Goal: Download file/media

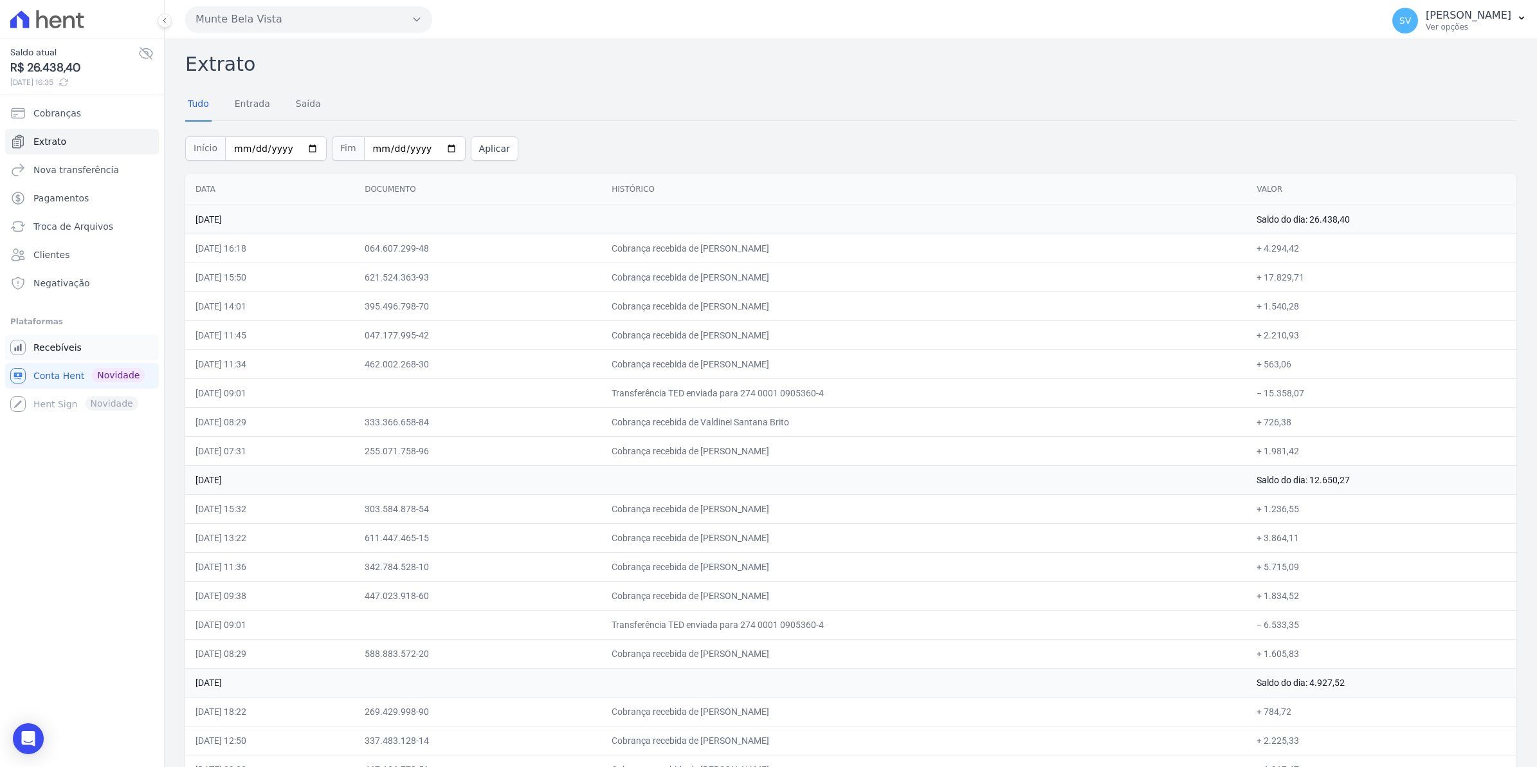
click at [47, 349] on span "Recebíveis" at bounding box center [57, 347] width 48 height 13
click at [39, 149] on link "Extrato" at bounding box center [82, 142] width 154 height 26
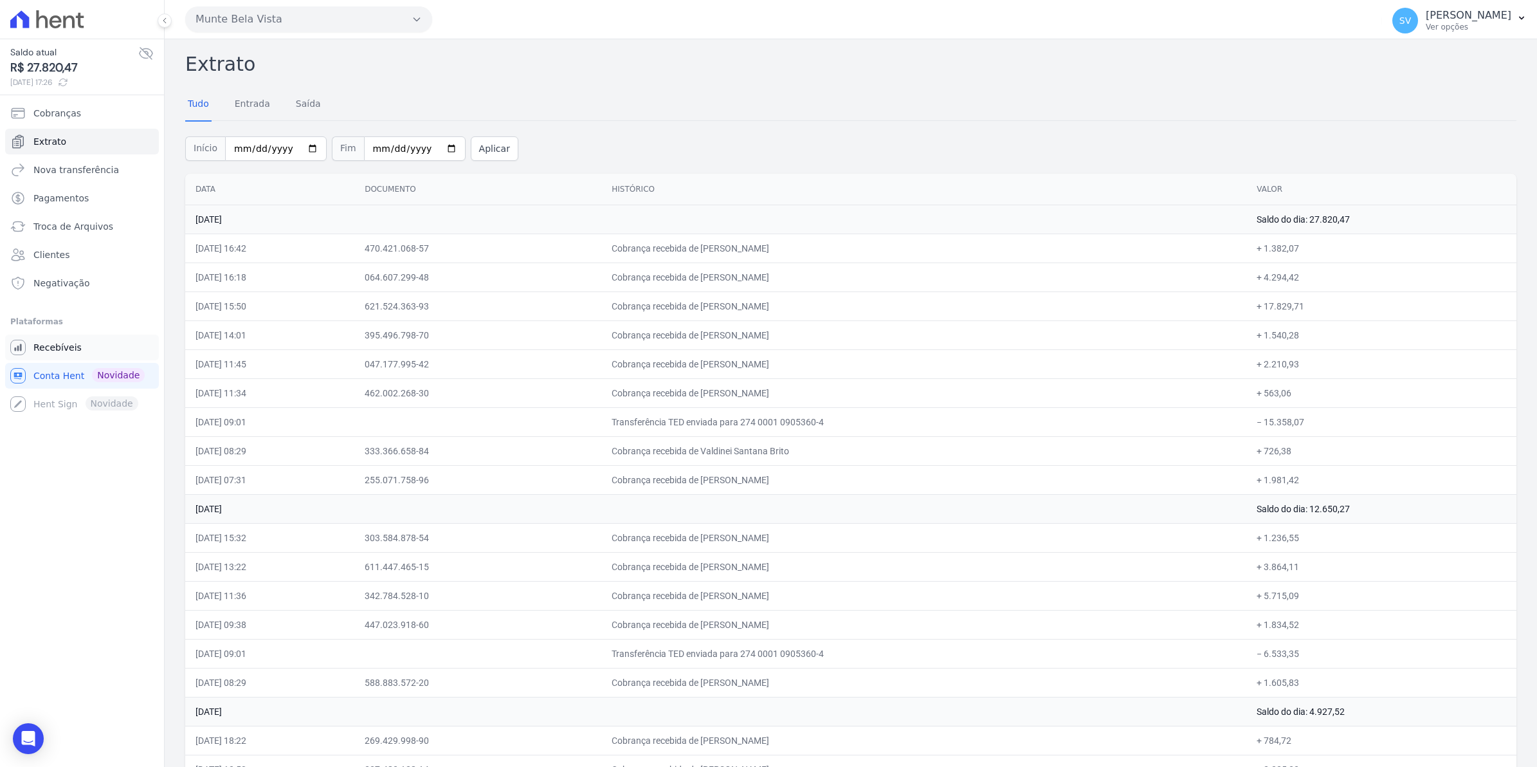
click at [55, 356] on link "Recebíveis" at bounding box center [82, 348] width 154 height 26
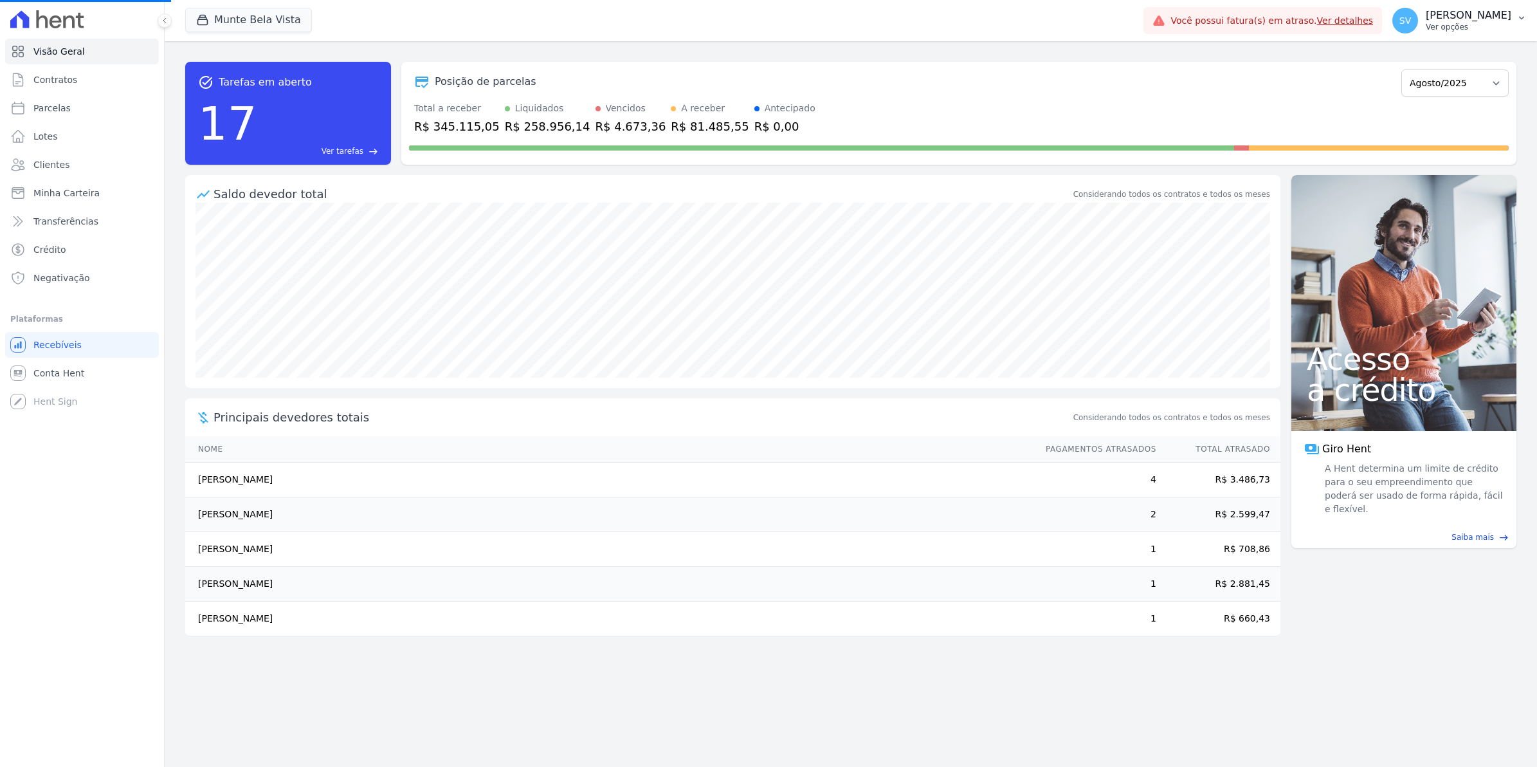
click at [1412, 21] on span "SV" at bounding box center [1406, 21] width 26 height 26
click at [1418, 30] on span "SV" at bounding box center [1406, 21] width 26 height 26
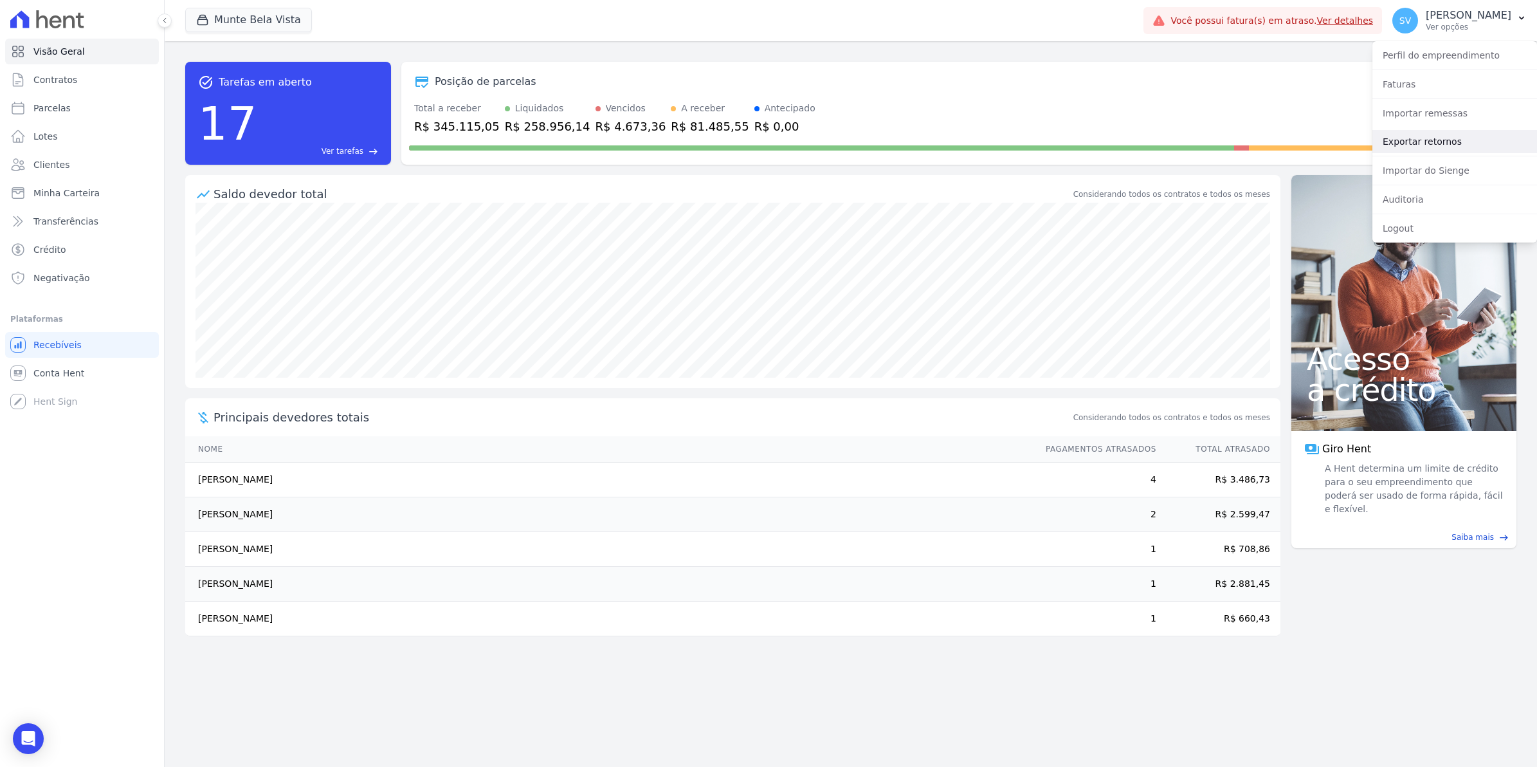
click at [1425, 139] on link "Exportar retornos" at bounding box center [1455, 141] width 165 height 23
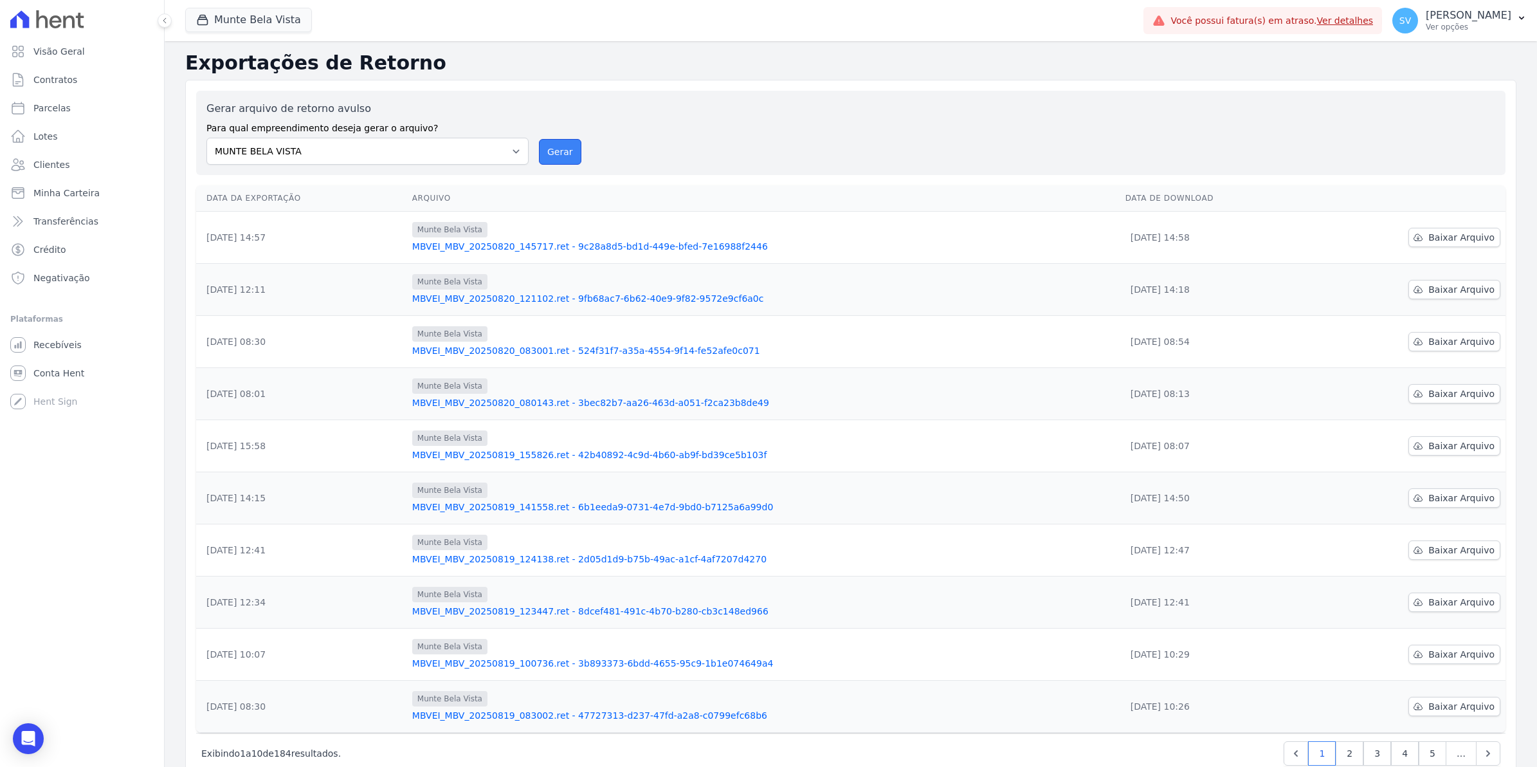
click at [554, 158] on button "Gerar" at bounding box center [560, 152] width 42 height 26
click at [1445, 235] on span "Baixar Arquivo" at bounding box center [1462, 237] width 66 height 13
click at [69, 374] on span "Conta Hent" at bounding box center [58, 373] width 51 height 13
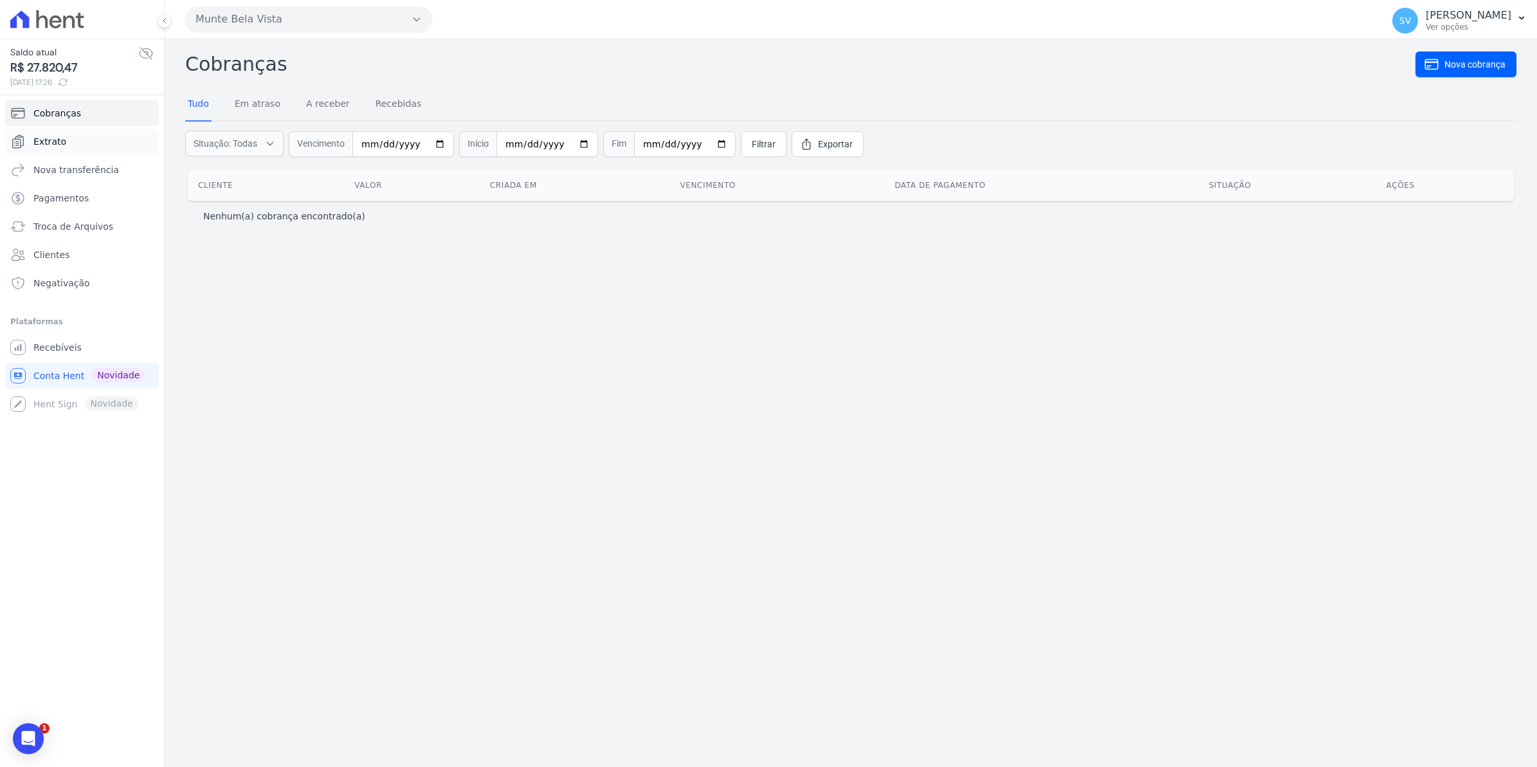
click at [71, 134] on link "Extrato" at bounding box center [82, 142] width 154 height 26
